Goal: Use online tool/utility

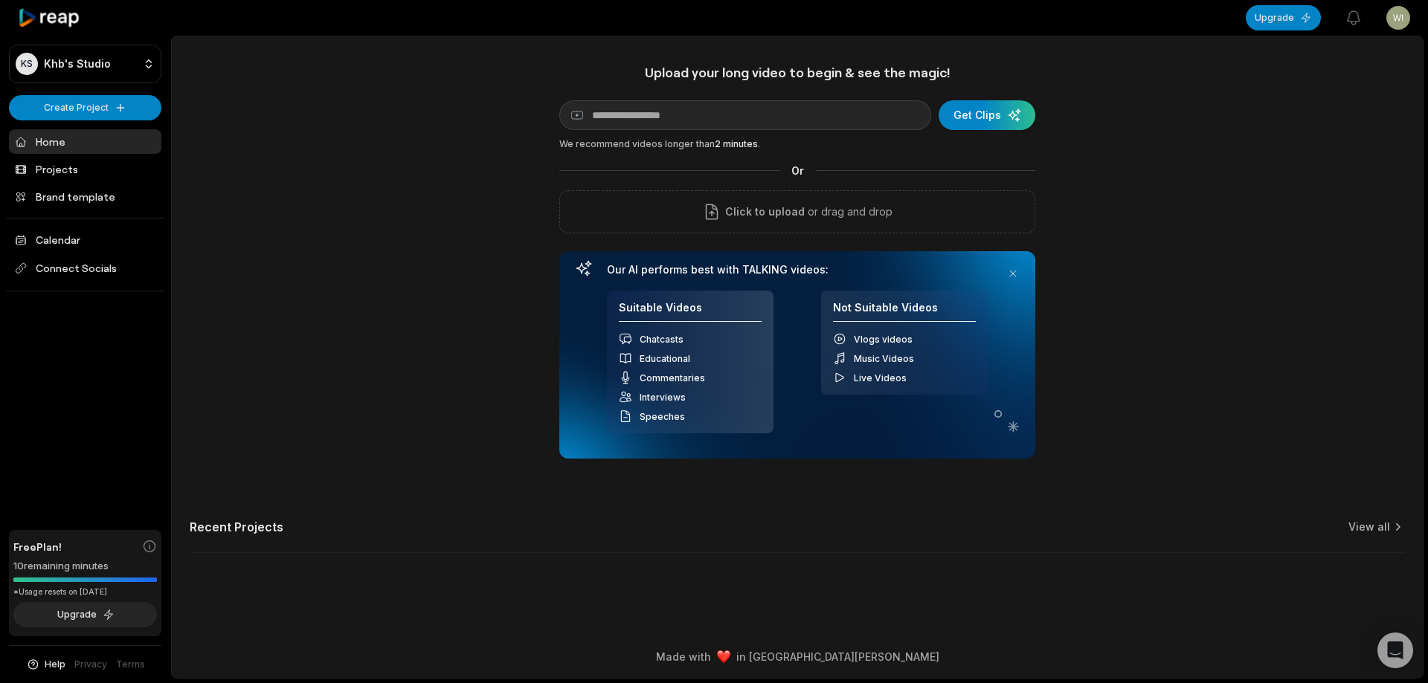
click at [728, 234] on div "Upload your long video to begin & see the magic! YouTube link Get Clips We reco…" at bounding box center [797, 261] width 476 height 395
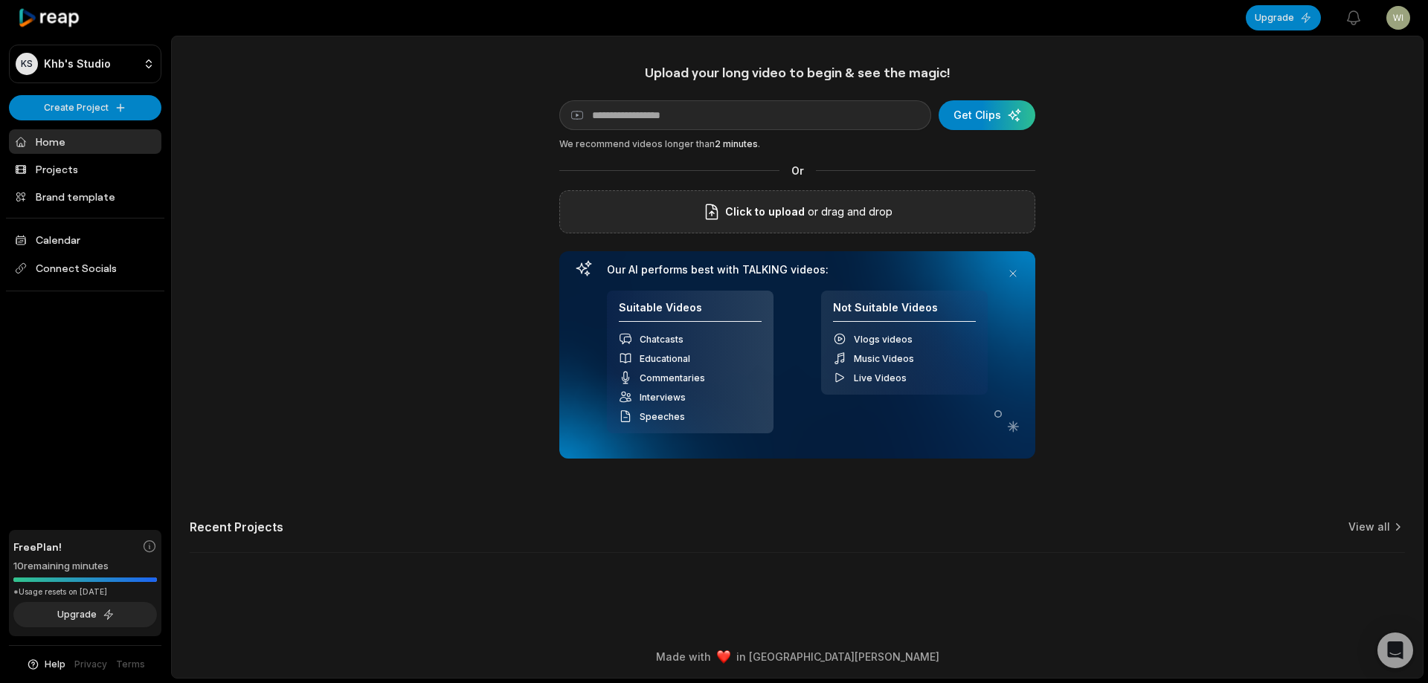
click at [723, 222] on div "Click to upload or drag and drop" at bounding box center [797, 211] width 476 height 43
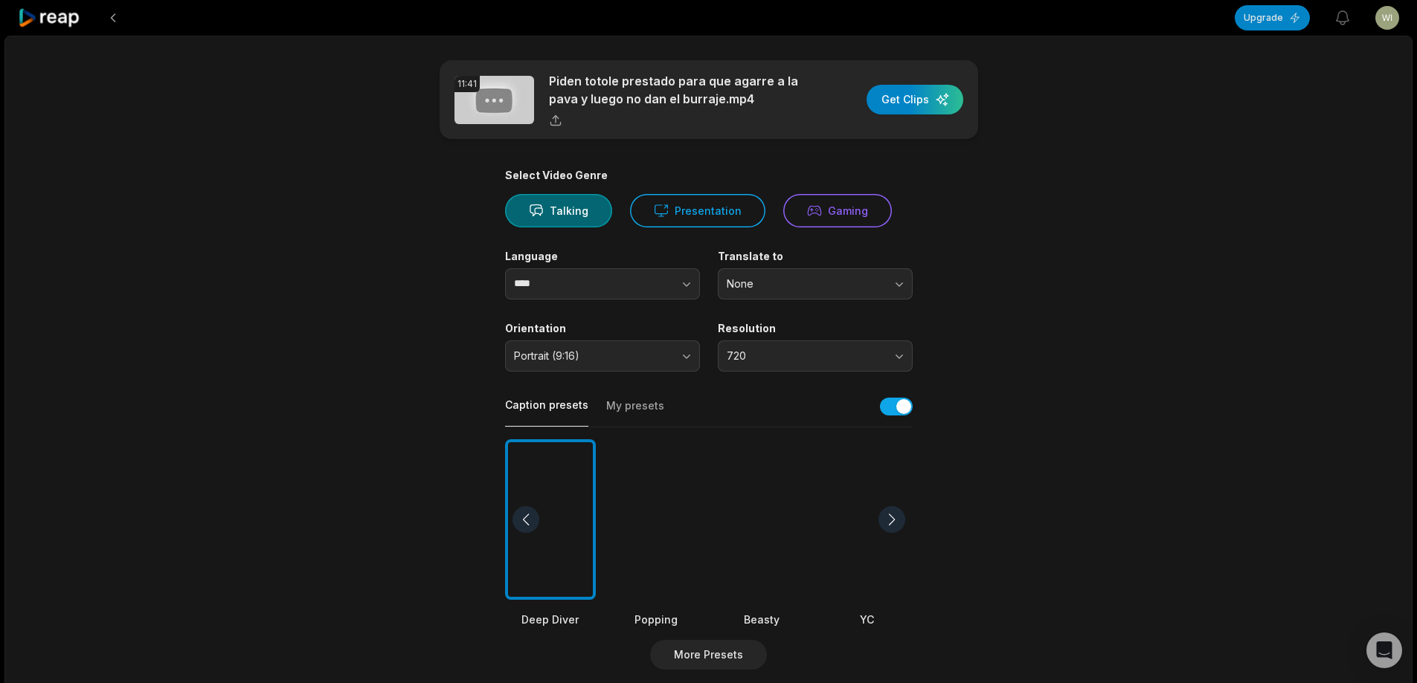
click at [762, 510] on div at bounding box center [761, 520] width 91 height 161
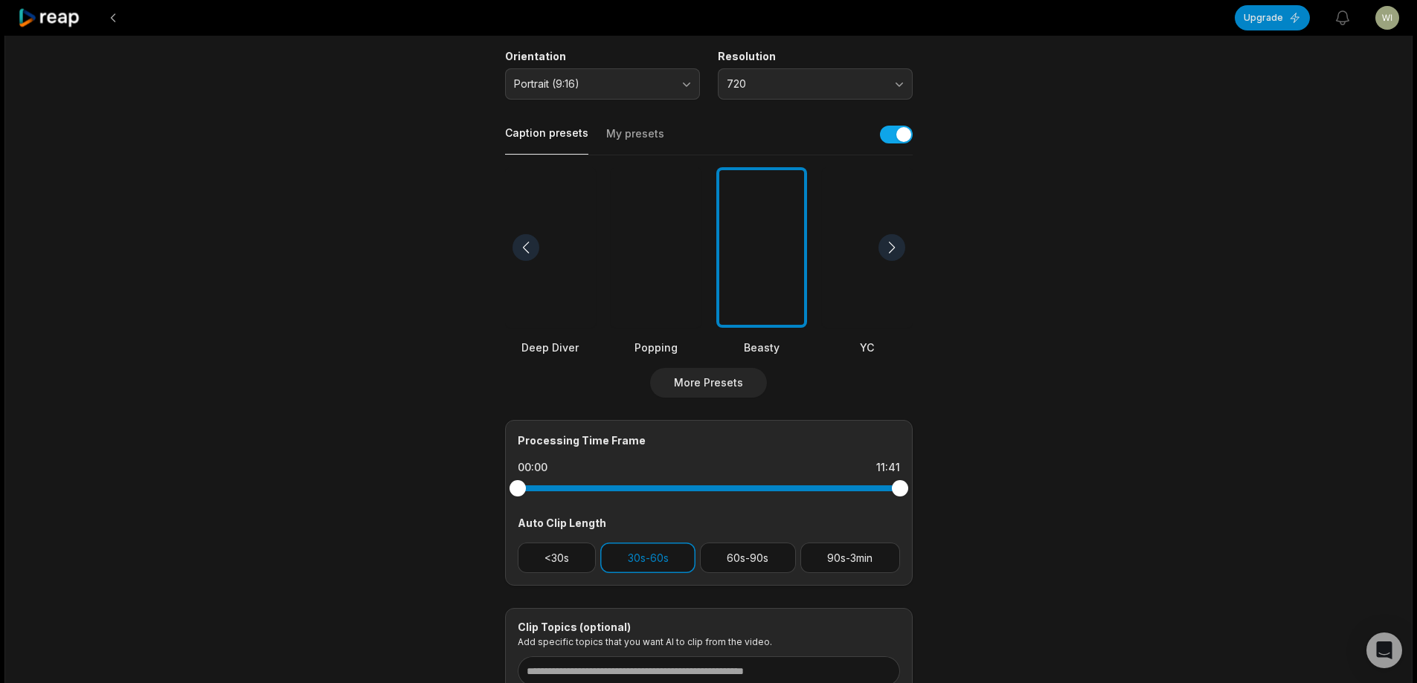
scroll to position [297, 0]
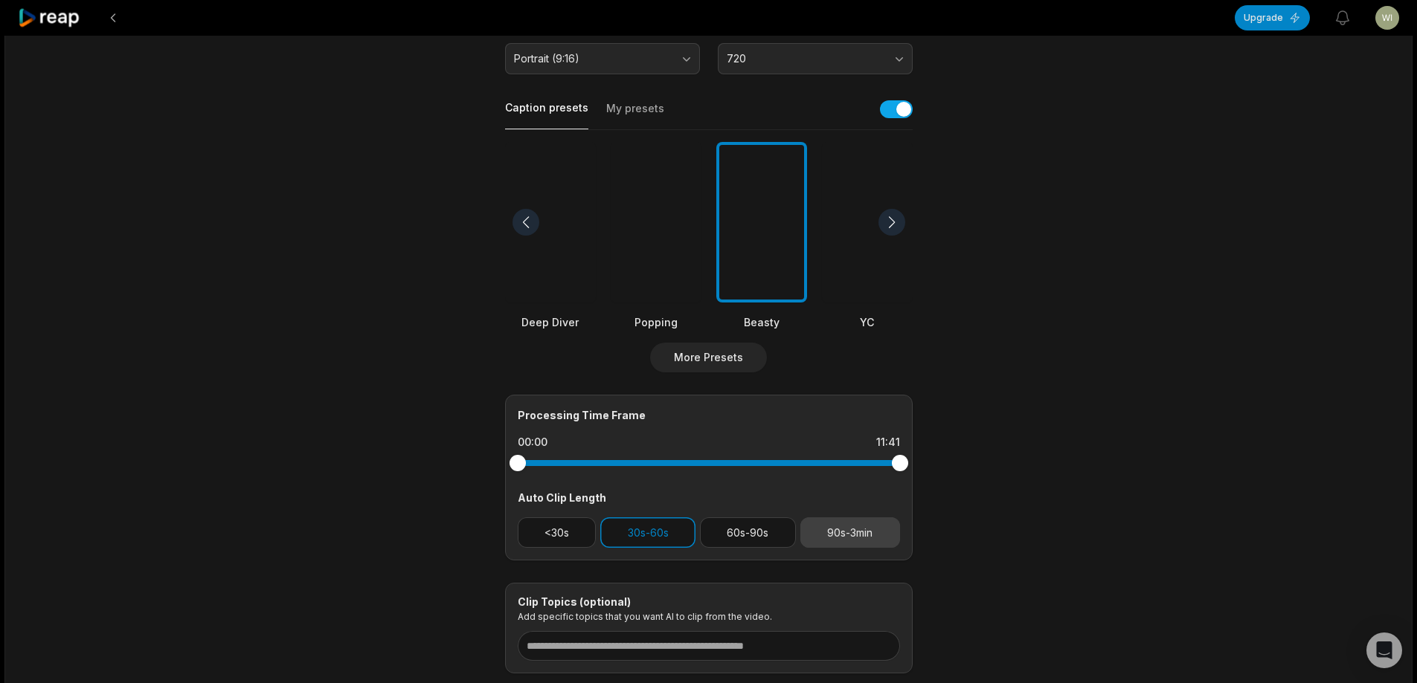
click at [881, 534] on button "90s-3min" at bounding box center [850, 533] width 100 height 30
click at [674, 535] on button "30s-60s" at bounding box center [647, 533] width 95 height 30
drag, startPoint x: 905, startPoint y: 468, endPoint x: 844, endPoint y: 468, distance: 61.0
click at [844, 468] on div at bounding box center [844, 463] width 16 height 16
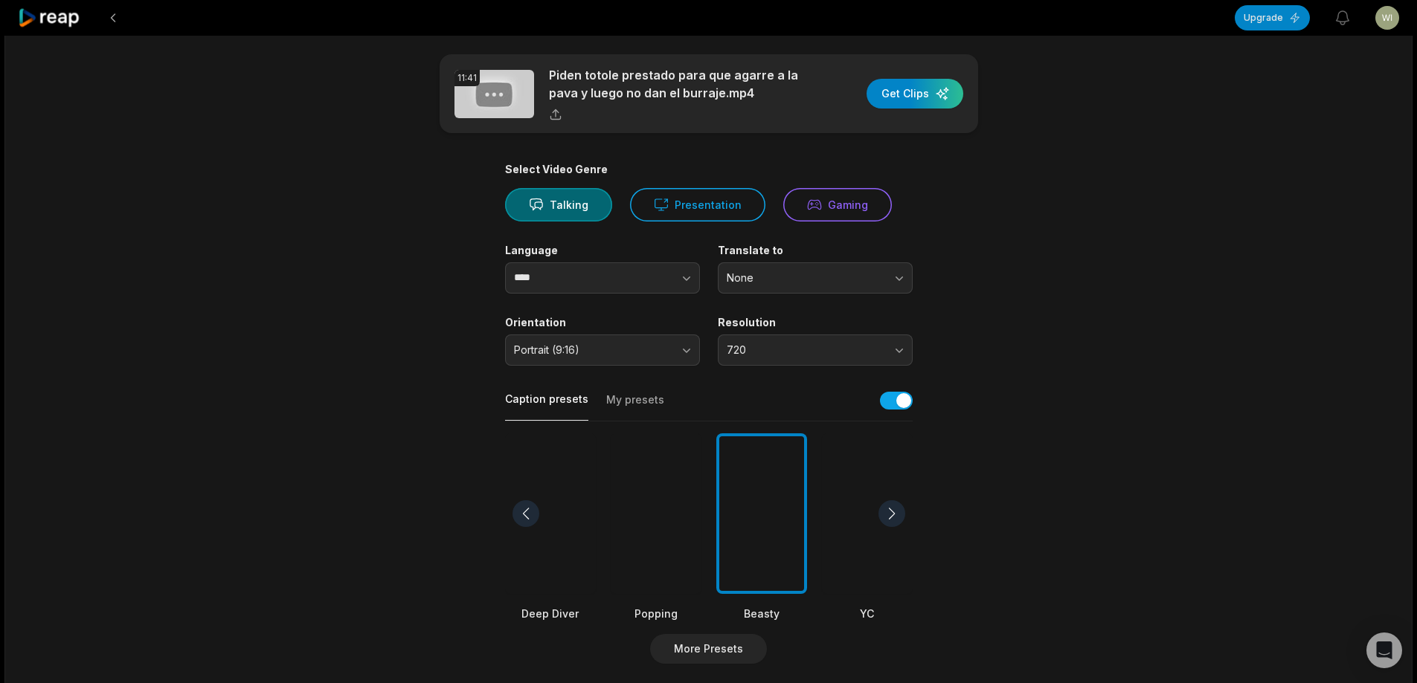
scroll to position [0, 0]
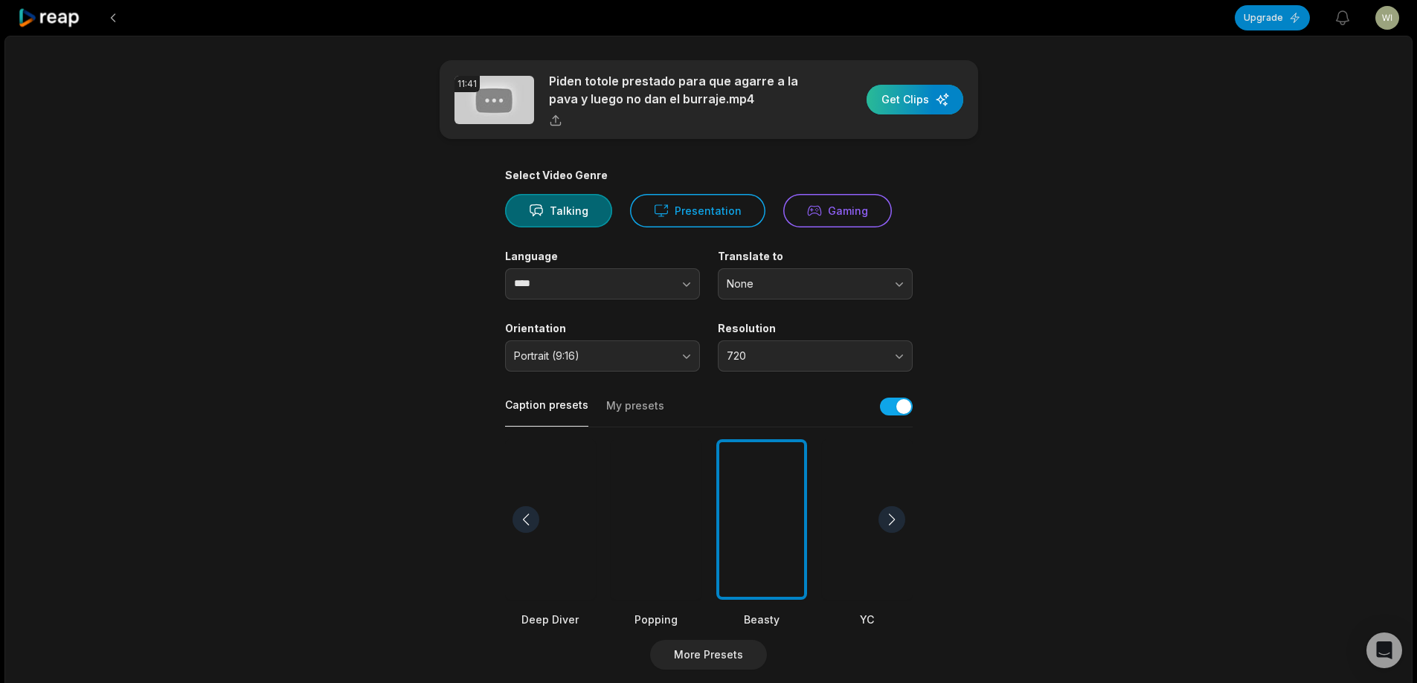
click at [893, 100] on div "button" at bounding box center [914, 100] width 97 height 30
